Goal: Information Seeking & Learning: Learn about a topic

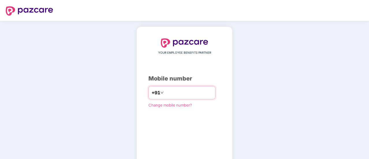
click at [177, 95] on input "number" at bounding box center [188, 92] width 47 height 9
type input "**********"
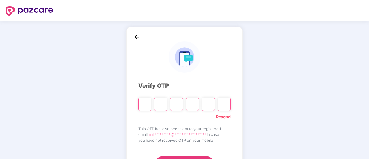
type input "*"
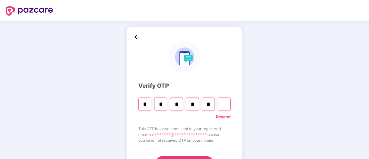
type input "*"
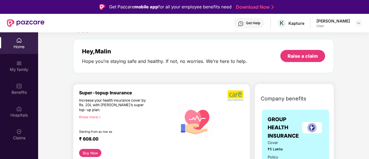
scroll to position [29, 0]
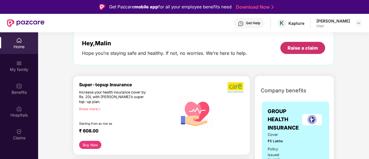
click at [301, 54] on div "Raise a claim" at bounding box center [302, 48] width 45 height 12
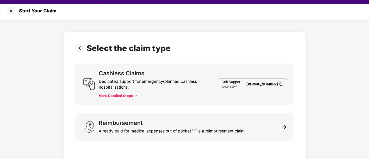
scroll to position [14, 0]
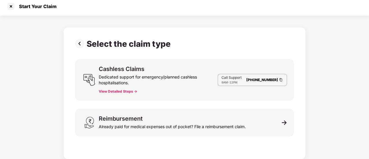
drag, startPoint x: 10, startPoint y: 5, endPoint x: 8, endPoint y: 8, distance: 4.1
click at [8, 8] on div at bounding box center [10, 6] width 9 height 9
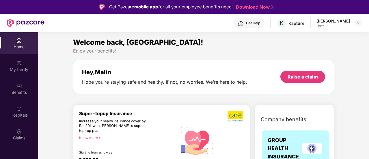
click at [337, 23] on div "[PERSON_NAME]" at bounding box center [332, 20] width 33 height 5
click at [357, 23] on img at bounding box center [358, 23] width 5 height 5
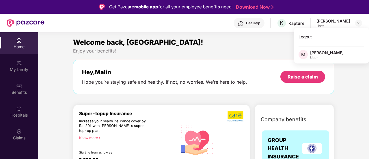
click at [246, 53] on div "Enjoy your benefits!" at bounding box center [203, 51] width 261 height 6
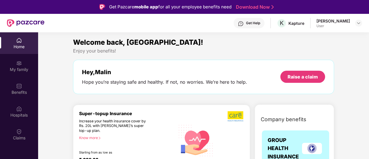
click at [20, 47] on div "Home" at bounding box center [19, 47] width 38 height 6
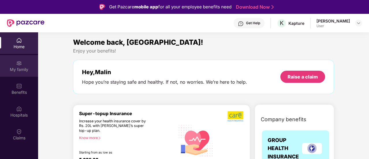
click at [20, 62] on img at bounding box center [19, 63] width 6 height 6
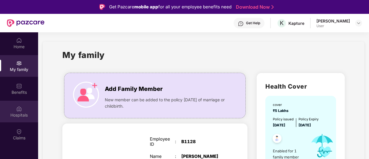
click at [8, 115] on div "Hospitals" at bounding box center [19, 115] width 38 height 6
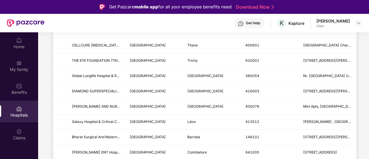
scroll to position [32, 0]
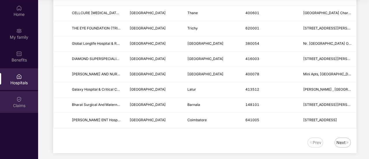
click at [18, 104] on div "Claims" at bounding box center [19, 106] width 38 height 6
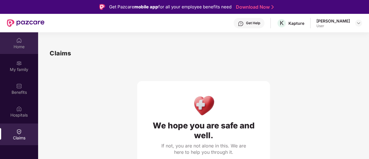
click at [15, 33] on div "Home" at bounding box center [19, 43] width 38 height 22
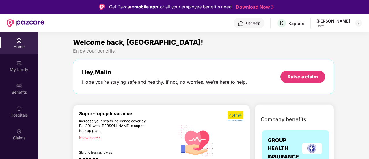
click at [25, 23] on img at bounding box center [26, 23] width 38 height 8
click at [212, 83] on div "Hope you’re staying safe and healthy. If not, no worries. We’re here to help." at bounding box center [164, 82] width 165 height 6
click at [291, 73] on div "Raise a claim" at bounding box center [302, 77] width 45 height 12
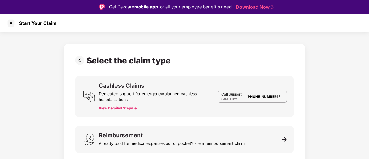
scroll to position [3, 0]
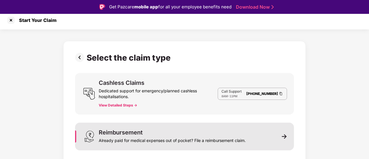
click at [291, 139] on div "Reimbursement Already paid for medical expenses out of pocket? File a reimburse…" at bounding box center [184, 137] width 219 height 28
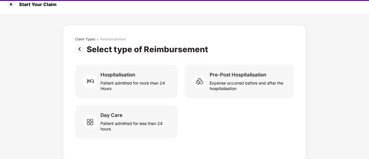
scroll to position [14, 0]
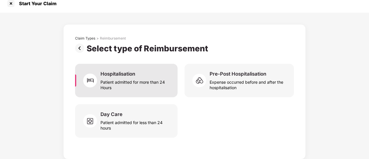
click at [166, 86] on div "Patient admitted for more than 24 Hours" at bounding box center [135, 83] width 70 height 13
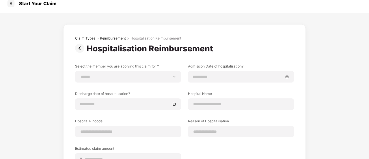
click at [77, 49] on img at bounding box center [81, 48] width 12 height 9
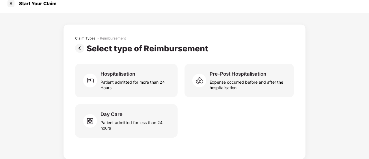
click at [77, 49] on img at bounding box center [81, 48] width 12 height 9
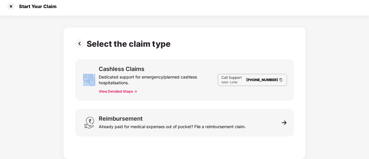
click at [77, 49] on div "Select the claim type Cashless Claims Dedicated support for emergency/planned c…" at bounding box center [184, 92] width 219 height 106
click at [79, 45] on img at bounding box center [81, 43] width 12 height 9
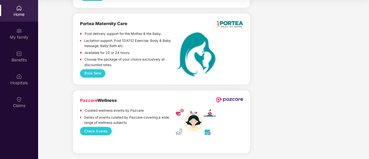
scroll to position [1246, 0]
click at [23, 59] on div "Benefits" at bounding box center [19, 60] width 38 height 6
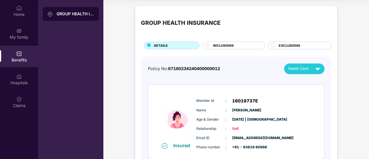
click at [224, 45] on span "INCLUSIONS" at bounding box center [223, 45] width 21 height 5
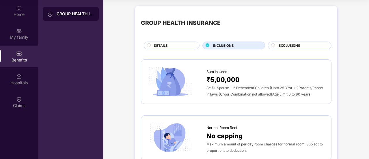
click at [282, 42] on div "EXCLUSIONS" at bounding box center [299, 46] width 63 height 8
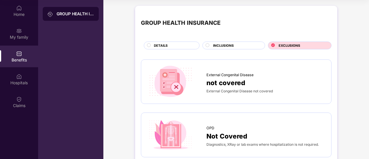
click at [190, 49] on div "DETAILS" at bounding box center [173, 46] width 45 height 6
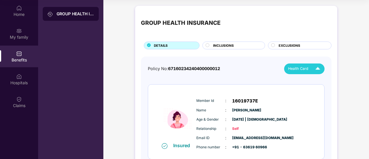
click at [307, 67] on span "Health Card" at bounding box center [298, 69] width 20 height 6
click at [320, 81] on img at bounding box center [322, 82] width 4 height 4
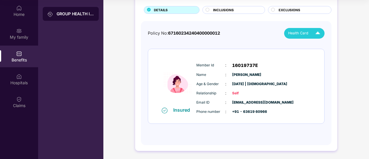
click at [234, 62] on span "16019737E" at bounding box center [245, 65] width 26 height 7
click at [68, 15] on div "GROUP HEALTH INSURANCE" at bounding box center [76, 14] width 38 height 6
click at [67, 15] on div "GROUP HEALTH INSURANCE" at bounding box center [76, 14] width 38 height 6
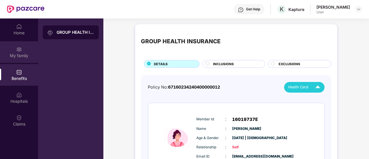
scroll to position [0, 0]
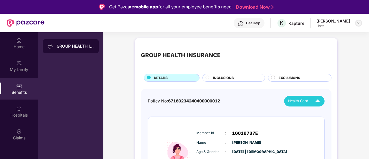
click at [360, 22] on img at bounding box center [358, 23] width 5 height 5
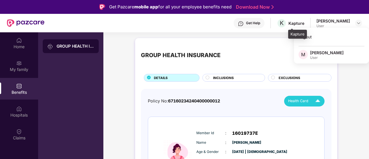
click at [301, 23] on div "Kapture" at bounding box center [296, 22] width 16 height 5
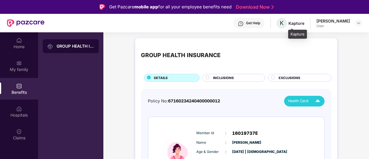
click at [283, 26] on span "K" at bounding box center [282, 23] width 4 height 7
click at [264, 20] on div "Get Help" at bounding box center [248, 23] width 31 height 10
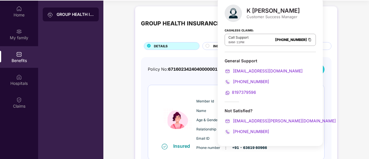
scroll to position [32, 0]
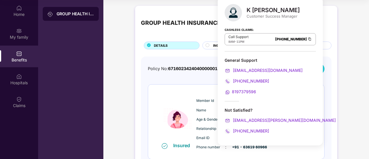
click at [253, 89] on div "8197379596" at bounding box center [270, 92] width 91 height 6
click at [250, 89] on div "8197379596" at bounding box center [270, 92] width 91 height 6
click at [244, 93] on span "8197379596" at bounding box center [244, 91] width 24 height 5
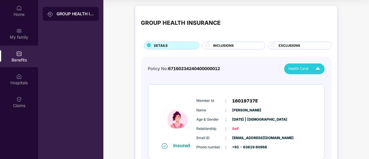
click at [333, 25] on div "GROUP HEALTH INSURANCE DETAILS INCLUSIONS EXCLUSIONS Policy No: 671602342404000…" at bounding box center [236, 96] width 202 height 181
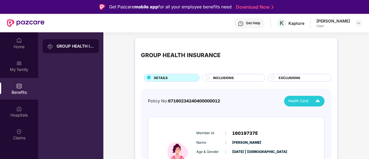
click at [92, 43] on div "GROUP HEALTH INSURANCE" at bounding box center [76, 46] width 38 height 6
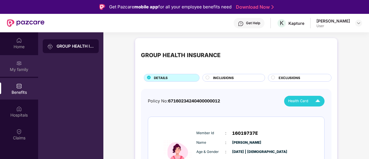
click at [18, 61] on img at bounding box center [19, 63] width 6 height 6
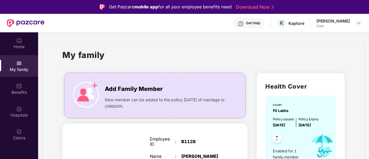
click at [310, 57] on div "My family" at bounding box center [203, 58] width 282 height 20
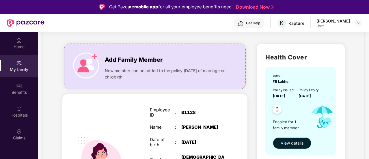
scroll to position [58, 0]
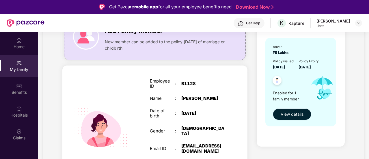
click at [298, 111] on span "View details" at bounding box center [291, 114] width 23 height 6
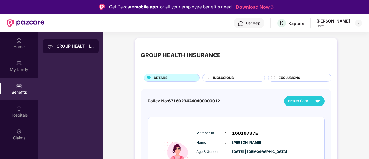
click at [47, 42] on div "GROUP HEALTH INSURANCE" at bounding box center [71, 46] width 56 height 14
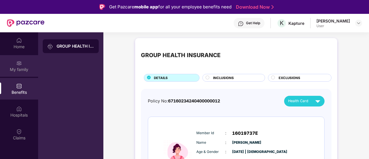
click at [21, 61] on div "My family" at bounding box center [19, 66] width 38 height 22
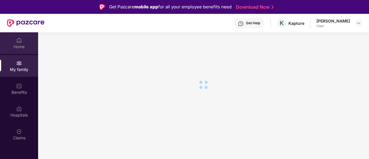
click at [22, 44] on div "Home" at bounding box center [19, 47] width 38 height 6
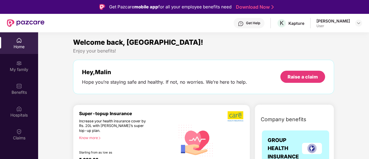
click at [166, 26] on div "Get Help K Kapture [PERSON_NAME] User" at bounding box center [202, 23] width 317 height 18
click at [304, 24] on div "Kapture" at bounding box center [296, 22] width 16 height 5
click at [283, 26] on span "K" at bounding box center [282, 23] width 4 height 7
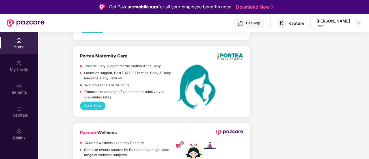
scroll to position [1246, 0]
